Goal: Information Seeking & Learning: Learn about a topic

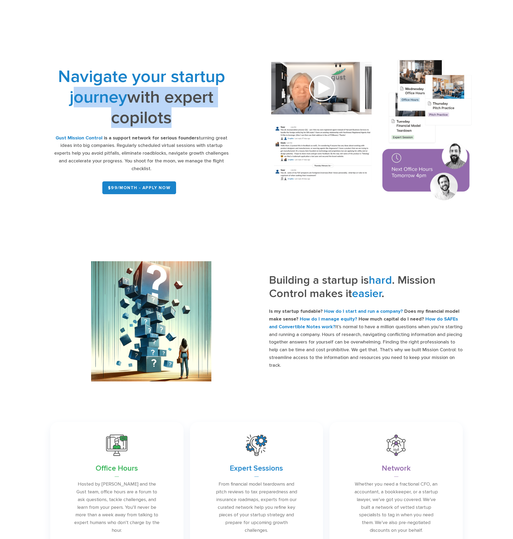
drag, startPoint x: 72, startPoint y: 98, endPoint x: 163, endPoint y: 113, distance: 91.2
click at [163, 113] on h1 "Navigate your startup journey with expert copilots" at bounding box center [141, 97] width 178 height 62
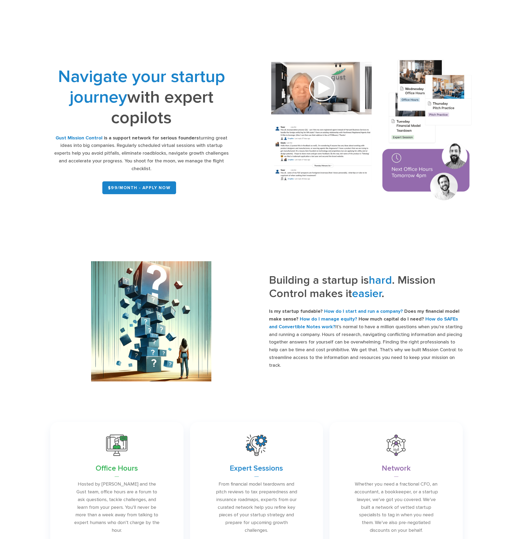
click at [174, 115] on div "Navigate your startup journey with expert copilots Gust Mission Control is a su…" at bounding box center [141, 131] width 178 height 130
click at [162, 106] on h1 "Navigate your startup journey with expert copilots" at bounding box center [141, 97] width 178 height 62
drag, startPoint x: 142, startPoint y: 98, endPoint x: 155, endPoint y: 119, distance: 25.7
click at [151, 113] on h1 "Navigate your startup journey with expert copilots" at bounding box center [141, 97] width 178 height 62
drag, startPoint x: 155, startPoint y: 119, endPoint x: 182, endPoint y: 165, distance: 52.4
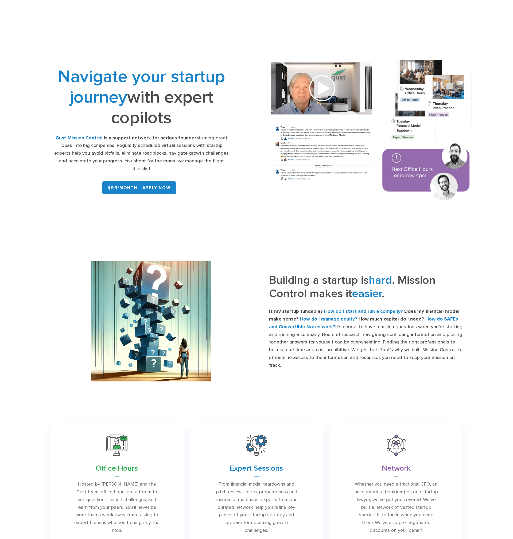
click at [156, 120] on h1 "Navigate your startup journey with expert copilots" at bounding box center [141, 97] width 178 height 62
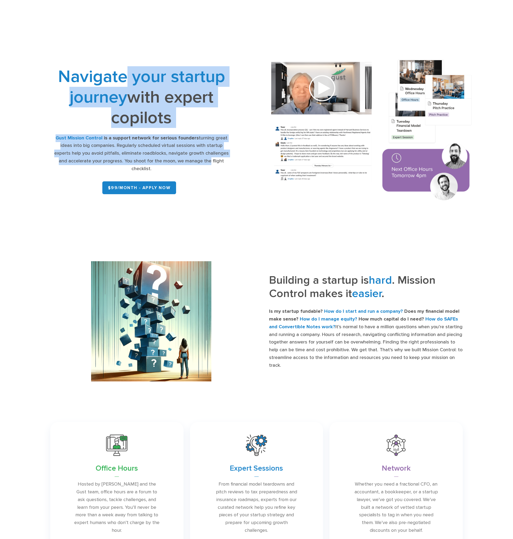
drag, startPoint x: 182, startPoint y: 165, endPoint x: 126, endPoint y: 82, distance: 99.9
click at [127, 83] on div "Navigate your startup journey with expert copilots Gust Mission Control is a su…" at bounding box center [141, 131] width 178 height 130
click at [126, 81] on span "Navigate your startup journey" at bounding box center [141, 86] width 167 height 41
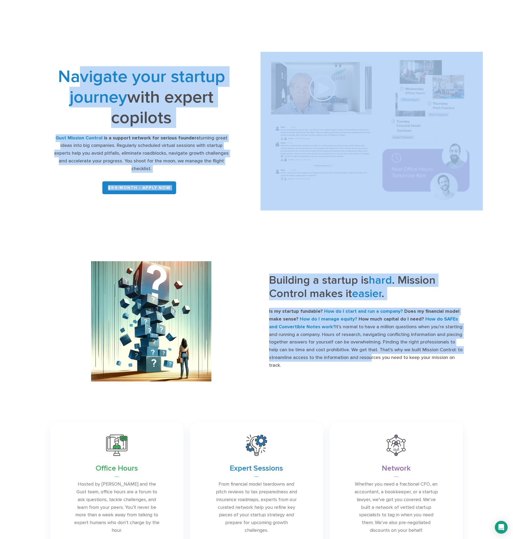
drag, startPoint x: 76, startPoint y: 87, endPoint x: 367, endPoint y: 362, distance: 399.9
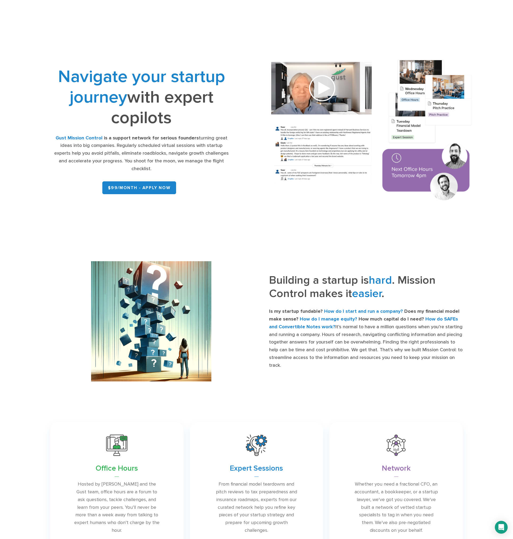
click at [367, 359] on p "Is my startup fundable? How do I start and run a company? Does my financial mod…" at bounding box center [366, 338] width 194 height 61
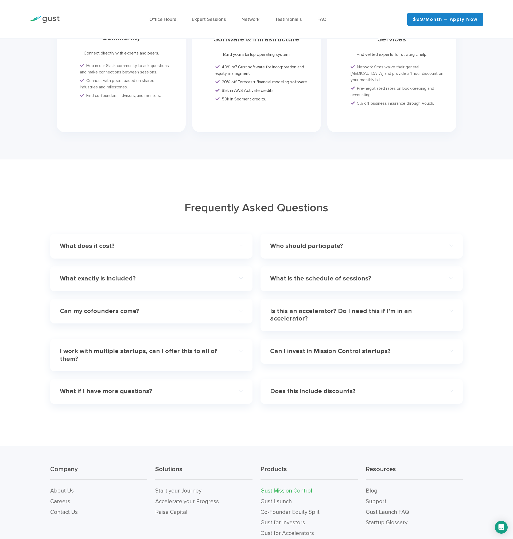
scroll to position [1460, 0]
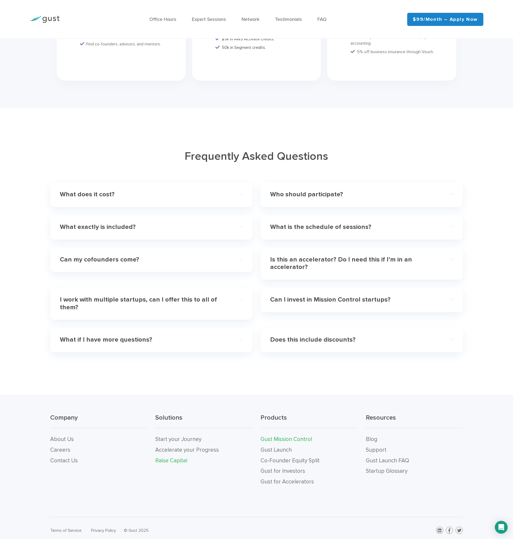
click at [166, 458] on link "Raise Capital" at bounding box center [171, 461] width 32 height 7
